Goal: Task Accomplishment & Management: Use online tool/utility

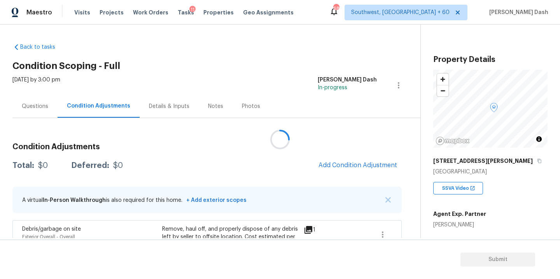
click at [337, 169] on div at bounding box center [280, 139] width 560 height 279
click at [337, 169] on button "Add Condition Adjustment" at bounding box center [358, 165] width 88 height 16
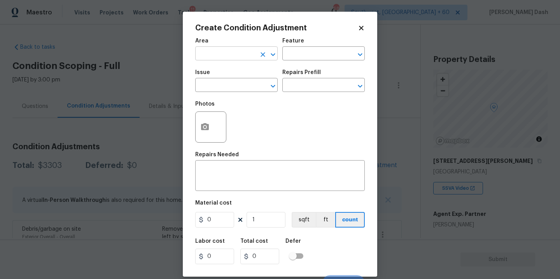
click at [248, 56] on input "text" at bounding box center [225, 54] width 61 height 12
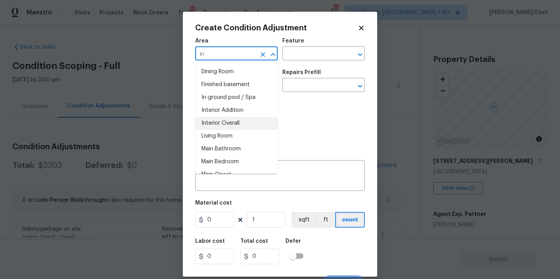
click at [247, 125] on li "Interior Overall" at bounding box center [236, 123] width 83 height 13
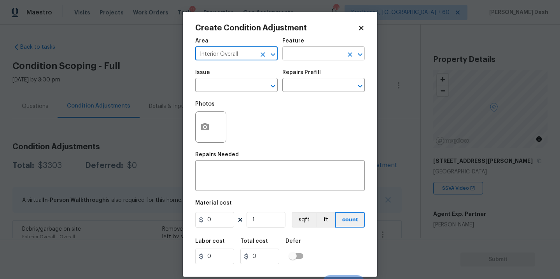
type input "Interior Overall"
click at [295, 52] on input "text" at bounding box center [313, 54] width 61 height 12
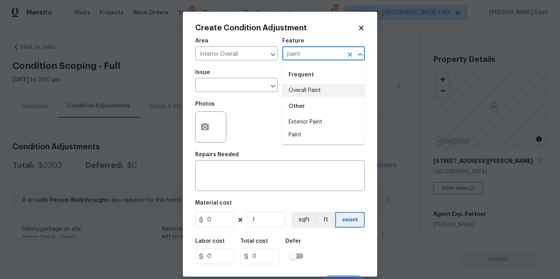
click at [294, 93] on li "Overall Paint" at bounding box center [324, 90] width 83 height 13
type input "Overall Paint"
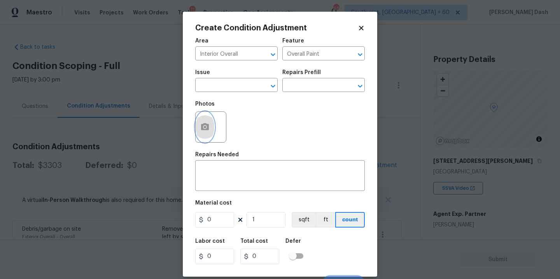
click at [210, 118] on button "button" at bounding box center [205, 127] width 19 height 30
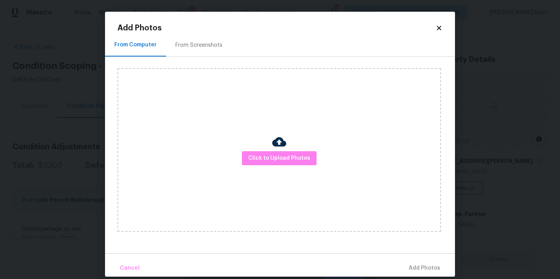
click at [275, 147] on img at bounding box center [279, 142] width 14 height 14
click at [281, 157] on span "Click to Upload Photos" at bounding box center [279, 158] width 62 height 10
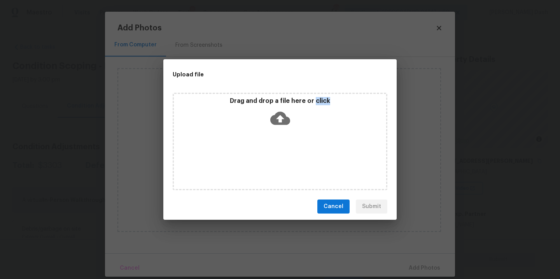
click at [281, 157] on div "Drag and drop a file here or click" at bounding box center [280, 141] width 215 height 97
